Goal: Information Seeking & Learning: Learn about a topic

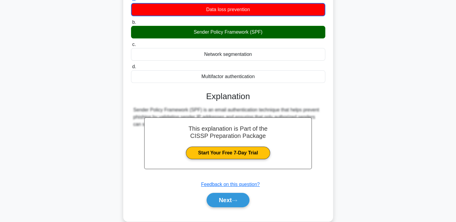
scroll to position [102, 0]
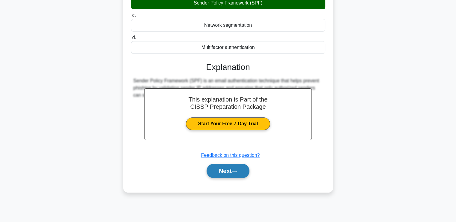
click at [229, 169] on button "Next" at bounding box center [228, 171] width 43 height 14
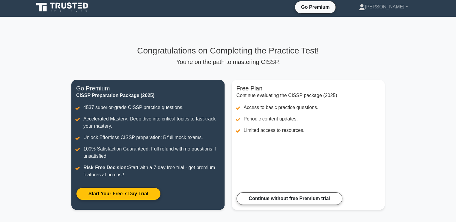
scroll to position [60, 0]
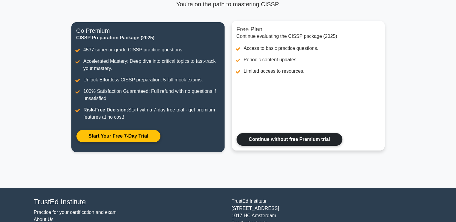
click at [289, 133] on link "Continue without free Premium trial" at bounding box center [290, 139] width 106 height 13
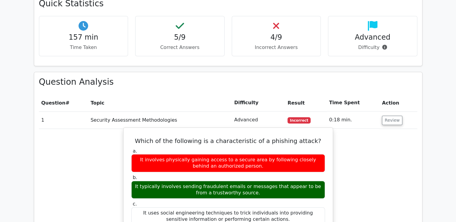
scroll to position [390, 0]
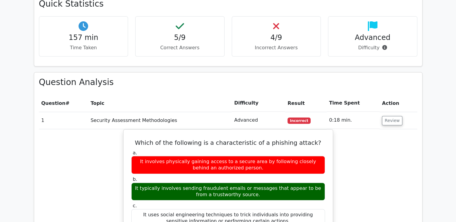
drag, startPoint x: 329, startPoint y: 44, endPoint x: 353, endPoint y: 44, distance: 23.7
click at [353, 112] on td "0:18 min." at bounding box center [353, 120] width 53 height 17
click at [373, 129] on div "Which of the following is a characteristic of a phishing attack? a. It involves…" at bounding box center [228, 225] width 379 height 192
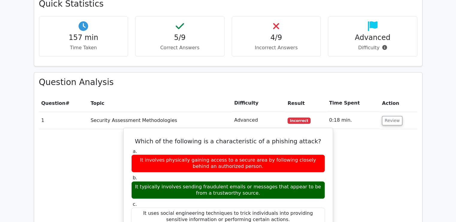
drag, startPoint x: 146, startPoint y: 63, endPoint x: 237, endPoint y: 177, distance: 146.0
click at [239, 168] on div "Which of the following is a characteristic of a phishing attack? a. It involves…" at bounding box center [228, 219] width 205 height 179
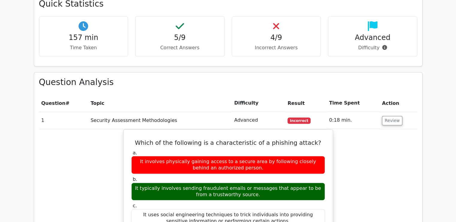
copy div "Which of the following is a characteristic of a phishing attack? a. It involves…"
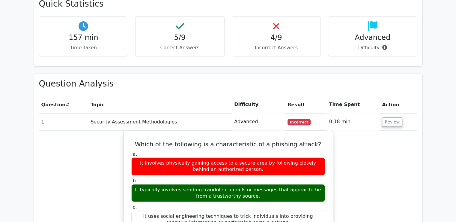
copy div "Which of the following is a characteristic of a phishing attack? a. It involves…"
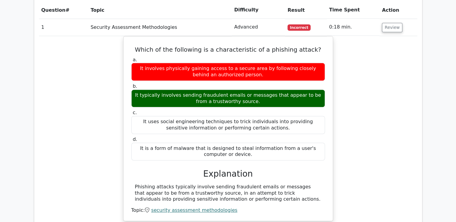
scroll to position [510, 0]
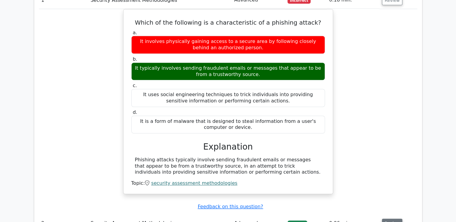
click at [394, 218] on button "Review" at bounding box center [392, 222] width 20 height 9
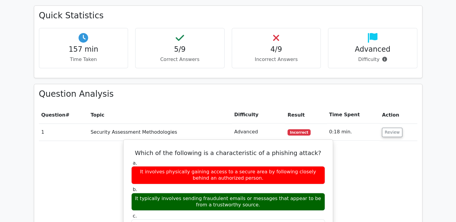
scroll to position [300, 0]
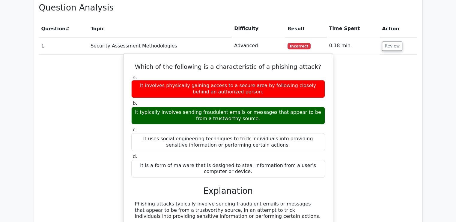
scroll to position [480, 0]
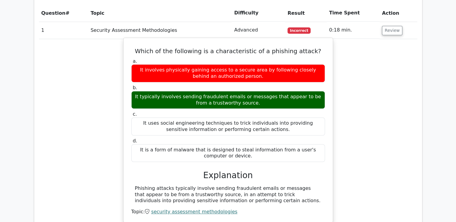
drag, startPoint x: 239, startPoint y: 116, endPoint x: 287, endPoint y: 120, distance: 47.9
click at [287, 185] on div "Phishing attacks typically involve sending fraudulent emails or messages that a…" at bounding box center [228, 194] width 187 height 19
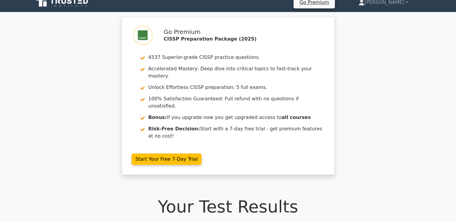
scroll to position [0, 0]
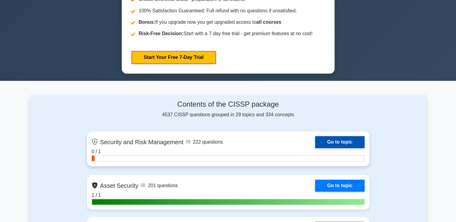
scroll to position [360, 0]
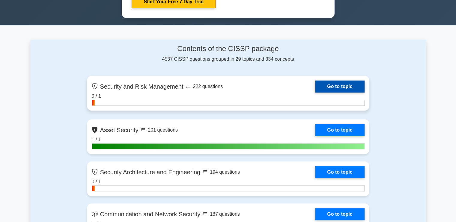
click at [348, 86] on link "Go to topic" at bounding box center [339, 86] width 49 height 12
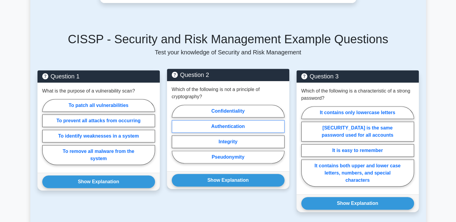
scroll to position [286, 0]
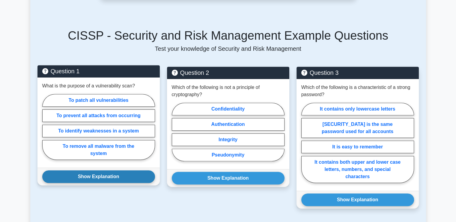
click at [95, 170] on button "Show Explanation" at bounding box center [98, 176] width 113 height 13
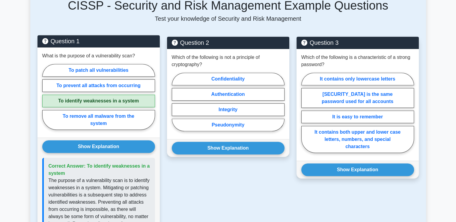
scroll to position [316, 0]
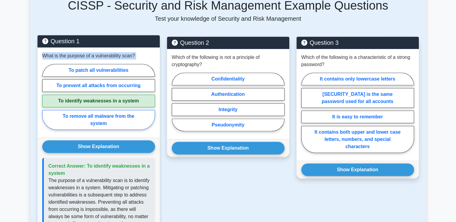
drag, startPoint x: 42, startPoint y: 50, endPoint x: 114, endPoint y: 116, distance: 97.5
click at [114, 116] on div "What is the purpose of a vulnerability scan? To patch all vulnerabilities To pr…" at bounding box center [99, 92] width 122 height 90
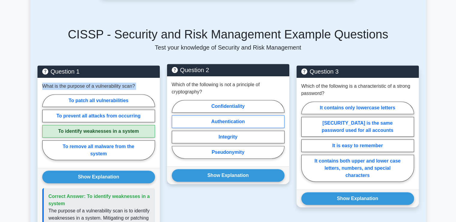
scroll to position [286, 0]
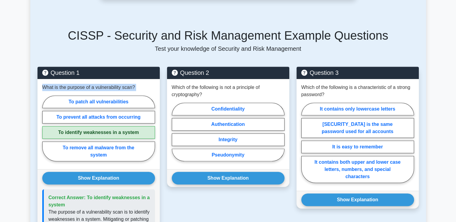
click at [30, 90] on div "Back to CISSP (CISSP) Test Flashcards Security and Risk Management Learn to man…" at bounding box center [228, 152] width 396 height 809
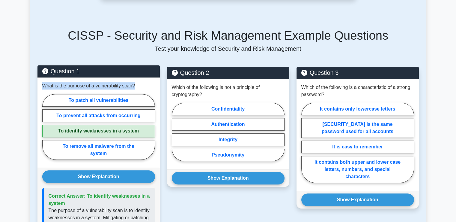
drag, startPoint x: 42, startPoint y: 79, endPoint x: 139, endPoint y: 81, distance: 97.2
click at [139, 81] on div "What is the purpose of a vulnerability scan? To patch all vulnerabilities To pr…" at bounding box center [99, 122] width 122 height 90
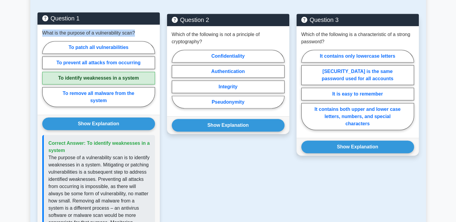
scroll to position [346, 0]
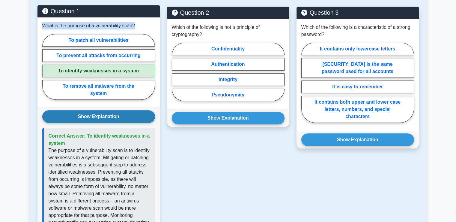
click at [110, 110] on button "Show Explanation" at bounding box center [98, 116] width 113 height 13
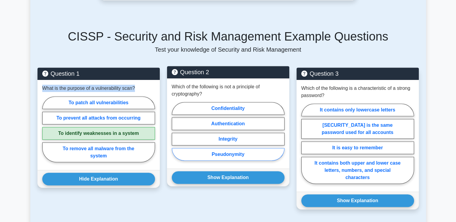
scroll to position [286, 0]
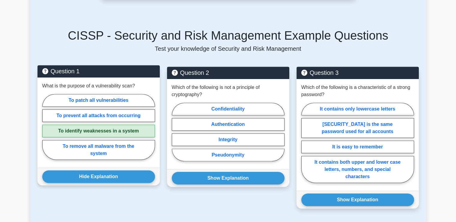
drag, startPoint x: 169, startPoint y: 193, endPoint x: 142, endPoint y: 155, distance: 46.8
click at [169, 193] on div "Question 2 Which of the following is not a principle of cryptography? Confident…" at bounding box center [229, 141] width 130 height 149
click at [101, 94] on label "To patch all vulnerabilities" at bounding box center [98, 100] width 113 height 13
click at [46, 127] on input "To patch all vulnerabilities" at bounding box center [44, 129] width 4 height 4
radio input "true"
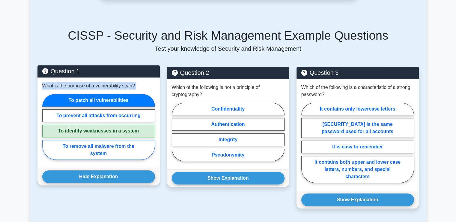
drag, startPoint x: 43, startPoint y: 80, endPoint x: 112, endPoint y: 144, distance: 94.3
click at [112, 143] on div "What is the purpose of a vulnerability scan? To patch all vulnerabilities To pr…" at bounding box center [99, 122] width 122 height 90
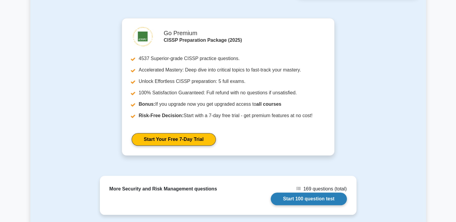
scroll to position [586, 0]
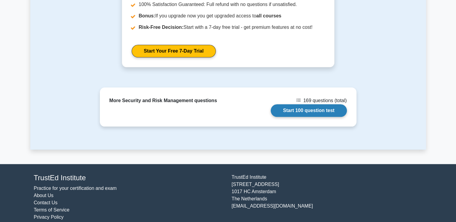
click at [303, 104] on link "Start 100 question test" at bounding box center [309, 110] width 76 height 13
click at [312, 104] on link "Start 100 question test" at bounding box center [309, 110] width 76 height 13
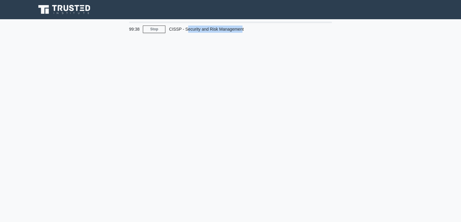
drag, startPoint x: 186, startPoint y: 27, endPoint x: 254, endPoint y: 67, distance: 78.6
click at [240, 29] on div "CISSP - Security and Risk Management" at bounding box center [206, 29] width 83 height 12
click at [158, 27] on link "Stop" at bounding box center [154, 30] width 23 height 8
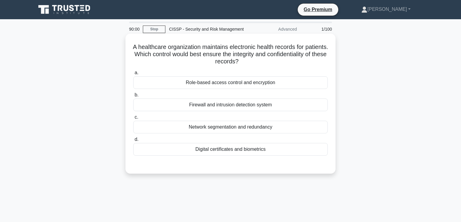
click at [219, 80] on div "Role-based access control and encryption" at bounding box center [230, 82] width 194 height 13
click at [133, 75] on input "a. Role-based access control and encryption" at bounding box center [133, 73] width 0 height 4
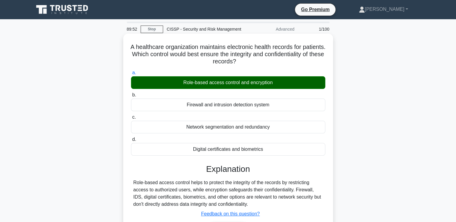
drag, startPoint x: 140, startPoint y: 46, endPoint x: 286, endPoint y: 149, distance: 178.6
click at [269, 149] on div "A healthcare organization maintains electronic health records for patients. Whi…" at bounding box center [228, 142] width 205 height 212
copy div "A healthcare organization maintains electronic health records for patients. Whi…"
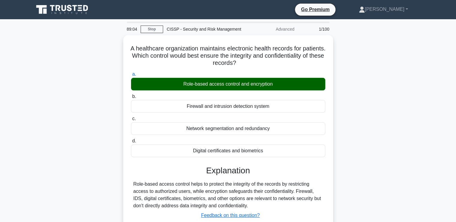
click at [390, 65] on div "A healthcare organization maintains electronic health records for patients. Whi…" at bounding box center [228, 147] width 396 height 224
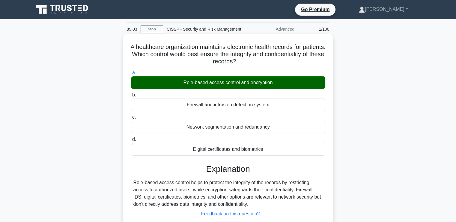
click at [269, 82] on div "Role-based access control and encryption" at bounding box center [228, 82] width 194 height 13
click at [131, 75] on input "a. Role-based access control and encryption" at bounding box center [131, 73] width 0 height 4
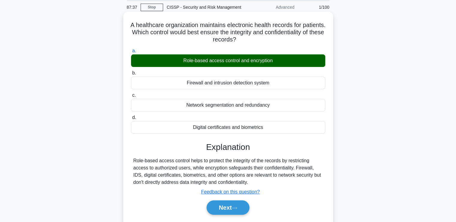
scroll to position [31, 0]
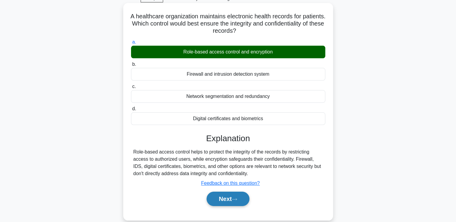
click at [220, 196] on button "Next" at bounding box center [228, 198] width 43 height 14
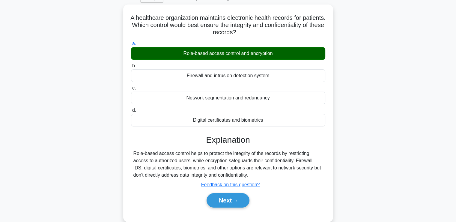
scroll to position [0, 0]
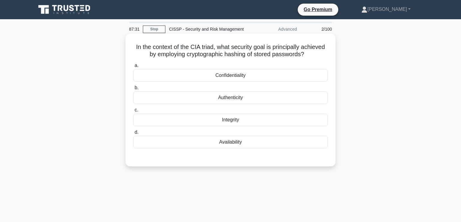
drag, startPoint x: 133, startPoint y: 46, endPoint x: 244, endPoint y: 140, distance: 145.0
click at [244, 139] on div "In the context of the CIA triad, what security goal is principally achieved by …" at bounding box center [230, 100] width 205 height 128
copy div "In the context of the CIA triad, what security goal is principally achieved by …"
click at [242, 75] on div "Confidentiality" at bounding box center [230, 75] width 194 height 13
click at [133, 68] on input "a. Confidentiality" at bounding box center [133, 66] width 0 height 4
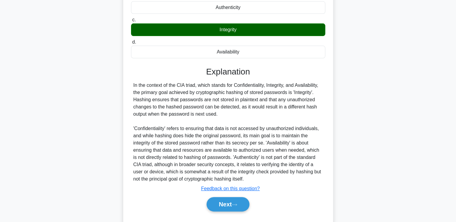
scroll to position [95, 0]
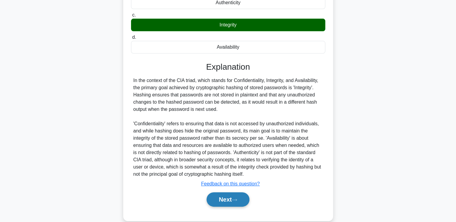
drag, startPoint x: 230, startPoint y: 199, endPoint x: 234, endPoint y: 199, distance: 3.6
click at [230, 199] on button "Next" at bounding box center [228, 199] width 43 height 14
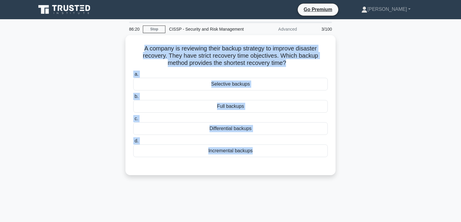
drag, startPoint x: 142, startPoint y: 46, endPoint x: 285, endPoint y: 172, distance: 191.1
click at [275, 157] on div "A company is reviewing their backup strategy to improve disaster recovery. They…" at bounding box center [230, 105] width 205 height 135
copy div "A company is reviewing their backup strategy to improve disaster recovery. They…"
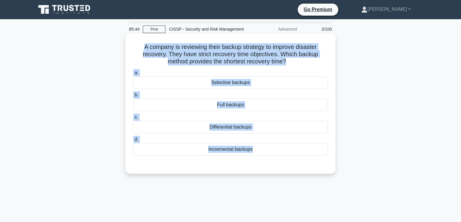
click at [236, 102] on div "Full backups" at bounding box center [230, 104] width 194 height 13
click at [133, 97] on input "b. Full backups" at bounding box center [133, 95] width 0 height 4
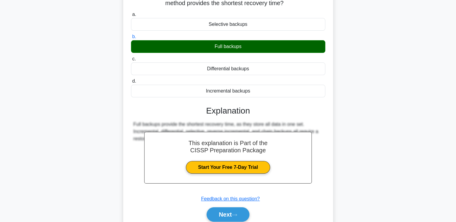
scroll to position [74, 0]
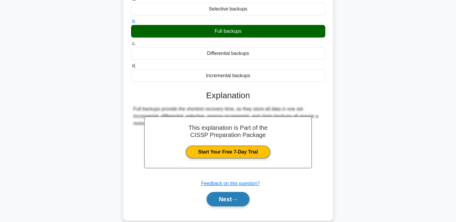
click at [227, 200] on button "Next" at bounding box center [228, 199] width 43 height 14
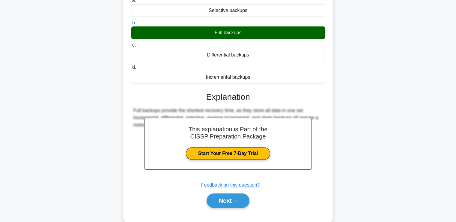
scroll to position [0, 0]
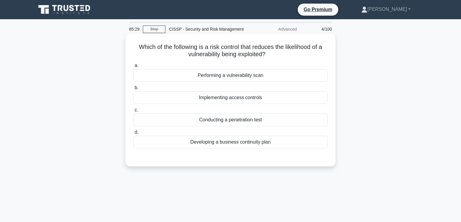
drag, startPoint x: 214, startPoint y: 96, endPoint x: 213, endPoint y: 102, distance: 6.0
click at [214, 96] on div "Implementing access controls" at bounding box center [230, 97] width 194 height 13
click at [133, 90] on input "b. Implementing access controls" at bounding box center [133, 88] width 0 height 4
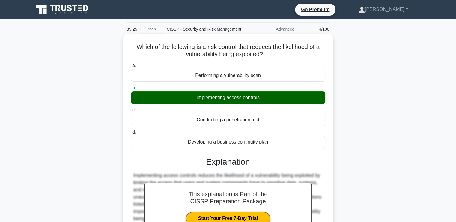
drag, startPoint x: 133, startPoint y: 47, endPoint x: 283, endPoint y: 141, distance: 177.1
click at [273, 140] on div "Which of the following is a risk control that reduces the likelihood of a vulne…" at bounding box center [228, 160] width 205 height 248
copy div "Which of the following is a risk control that reduces the likelihood of a vulne…"
click at [316, 183] on div "This explanation is Part of the CISSP Preparation Package Start Your Free 7-Day…" at bounding box center [228, 183] width 175 height 0
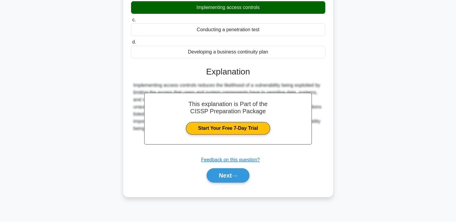
scroll to position [95, 0]
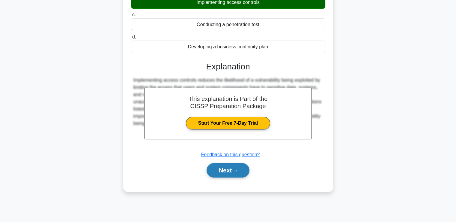
click at [228, 177] on button "Next" at bounding box center [228, 170] width 43 height 14
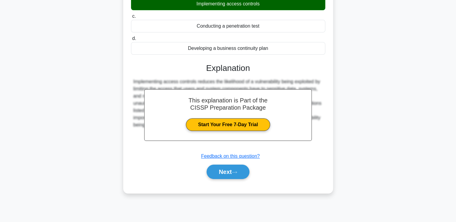
scroll to position [0, 0]
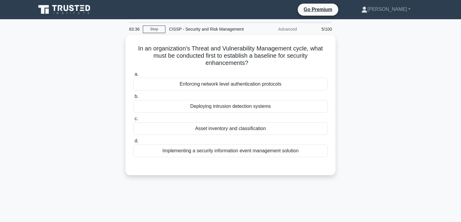
drag, startPoint x: 136, startPoint y: 47, endPoint x: 347, endPoint y: 152, distance: 235.4
click at [306, 146] on div "In an organization's Threat and Vulnerability Management cycle, what must be co…" at bounding box center [230, 105] width 205 height 135
copy div "In an organization's Threat and Vulnerability Management cycle, what must be co…"
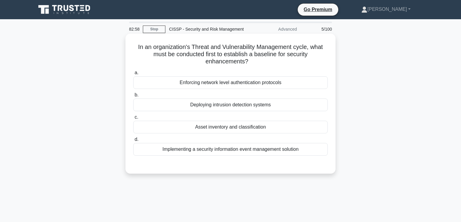
click at [233, 99] on div "Deploying intrusion detection systems" at bounding box center [230, 104] width 194 height 13
click at [133, 97] on input "b. Deploying intrusion detection systems" at bounding box center [133, 95] width 0 height 4
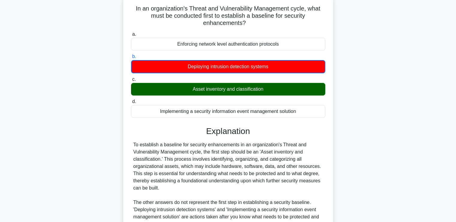
scroll to position [117, 0]
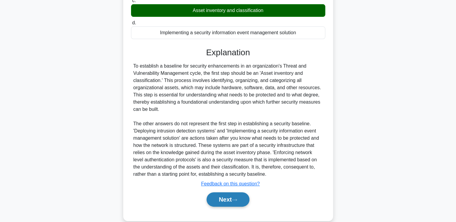
click at [224, 196] on button "Next" at bounding box center [228, 199] width 43 height 14
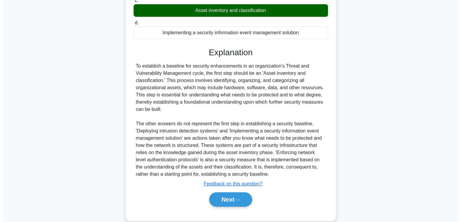
scroll to position [0, 0]
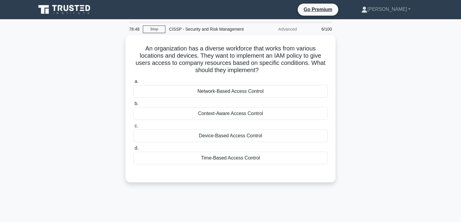
click at [288, 29] on div "Advanced" at bounding box center [274, 29] width 53 height 12
click at [410, 9] on link "Tofayel" at bounding box center [386, 9] width 78 height 12
click at [382, 100] on div "An organization has a diverse workforce that works from various locations and d…" at bounding box center [230, 112] width 396 height 154
